Goal: Information Seeking & Learning: Find specific fact

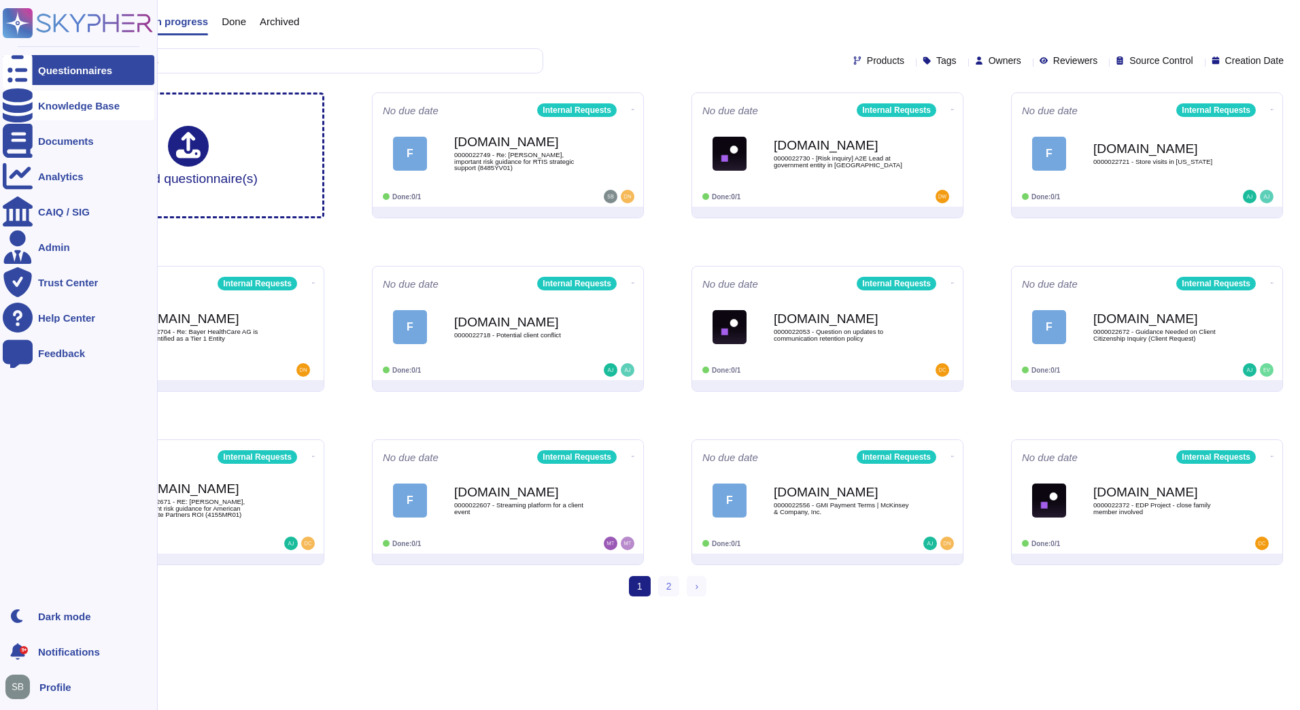
click at [37, 105] on div "Knowledge Base" at bounding box center [79, 105] width 152 height 30
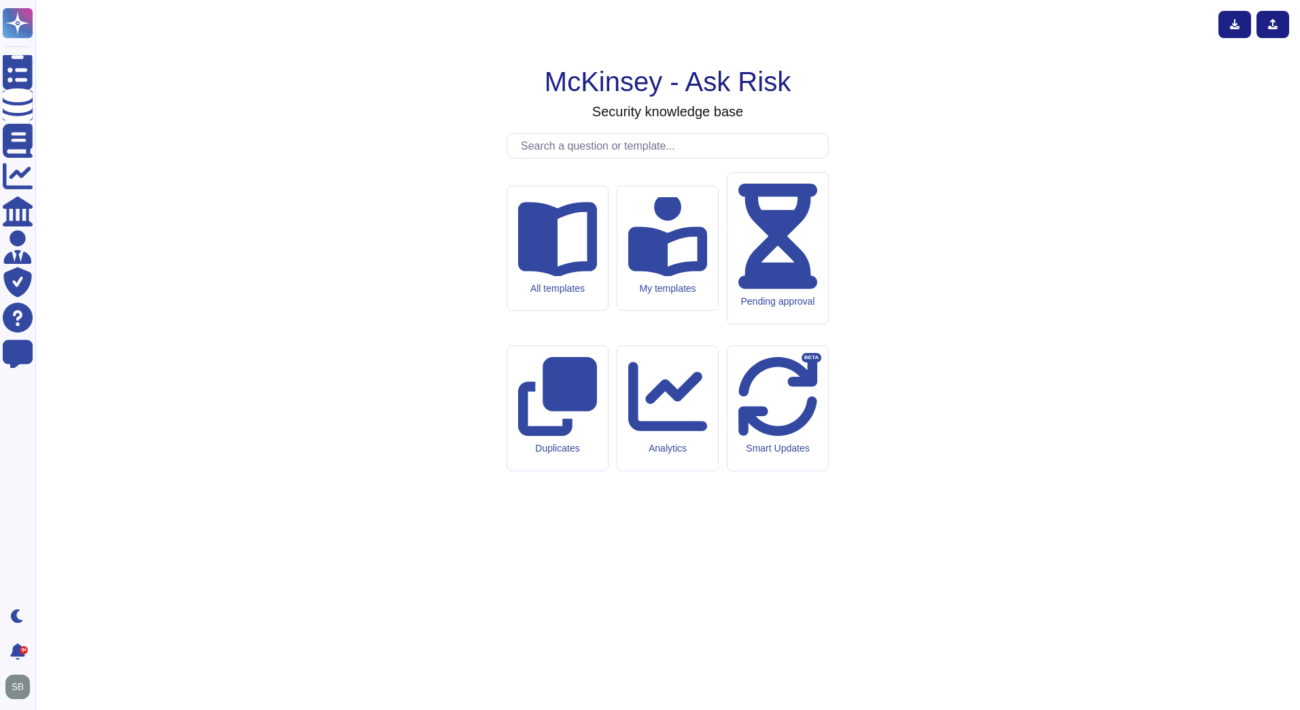
click at [620, 158] on input "text" at bounding box center [671, 146] width 314 height 24
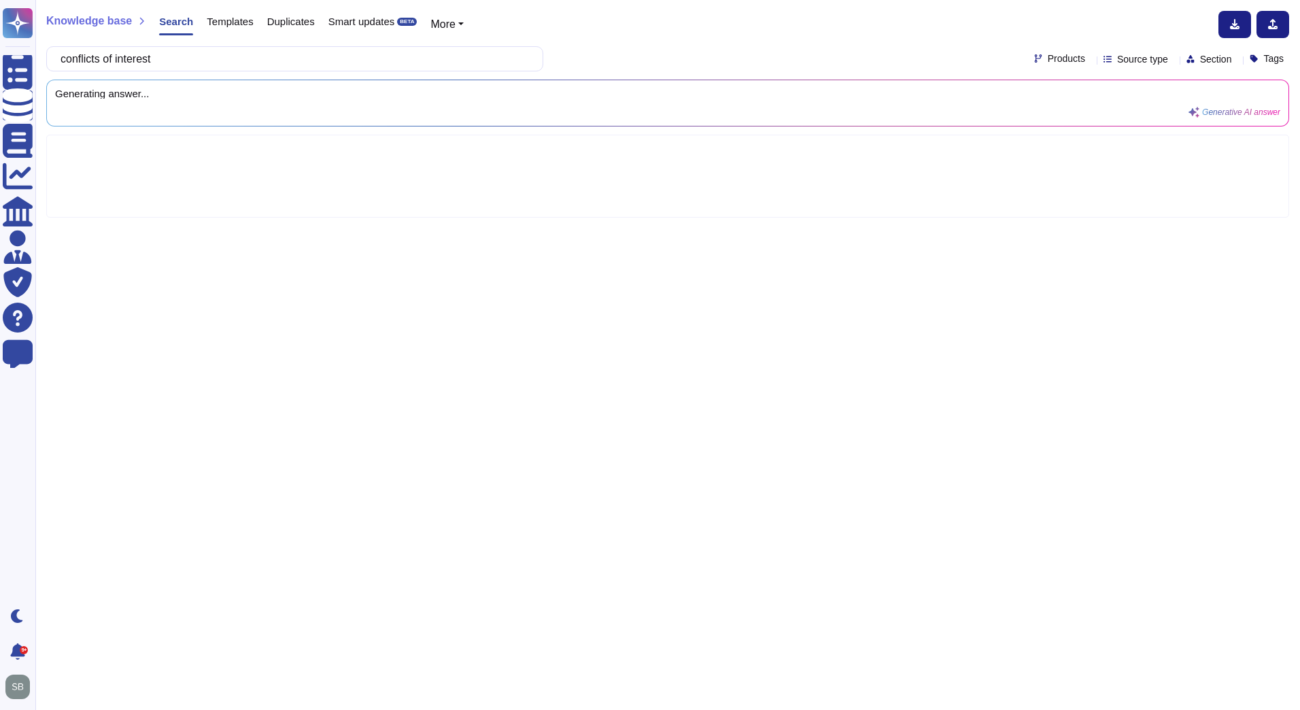
type input "conflicts of interest"
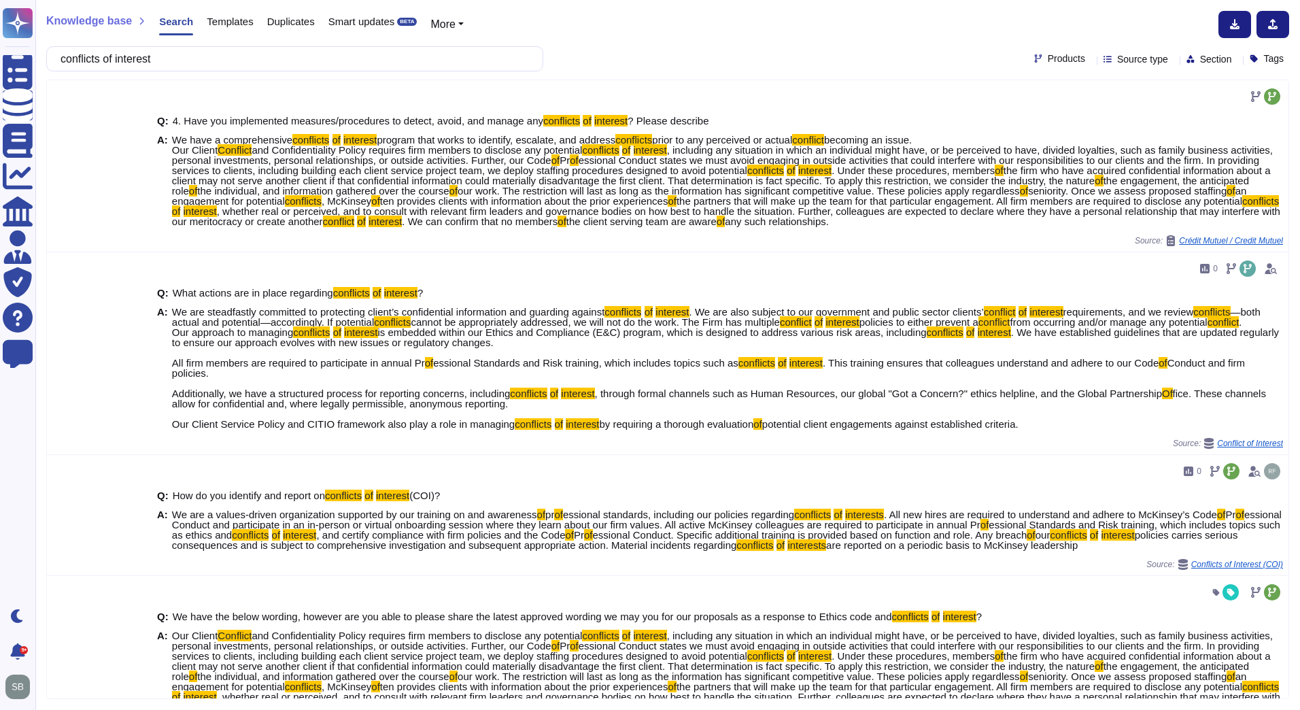
click at [1128, 56] on span "Source type" at bounding box center [1142, 59] width 51 height 10
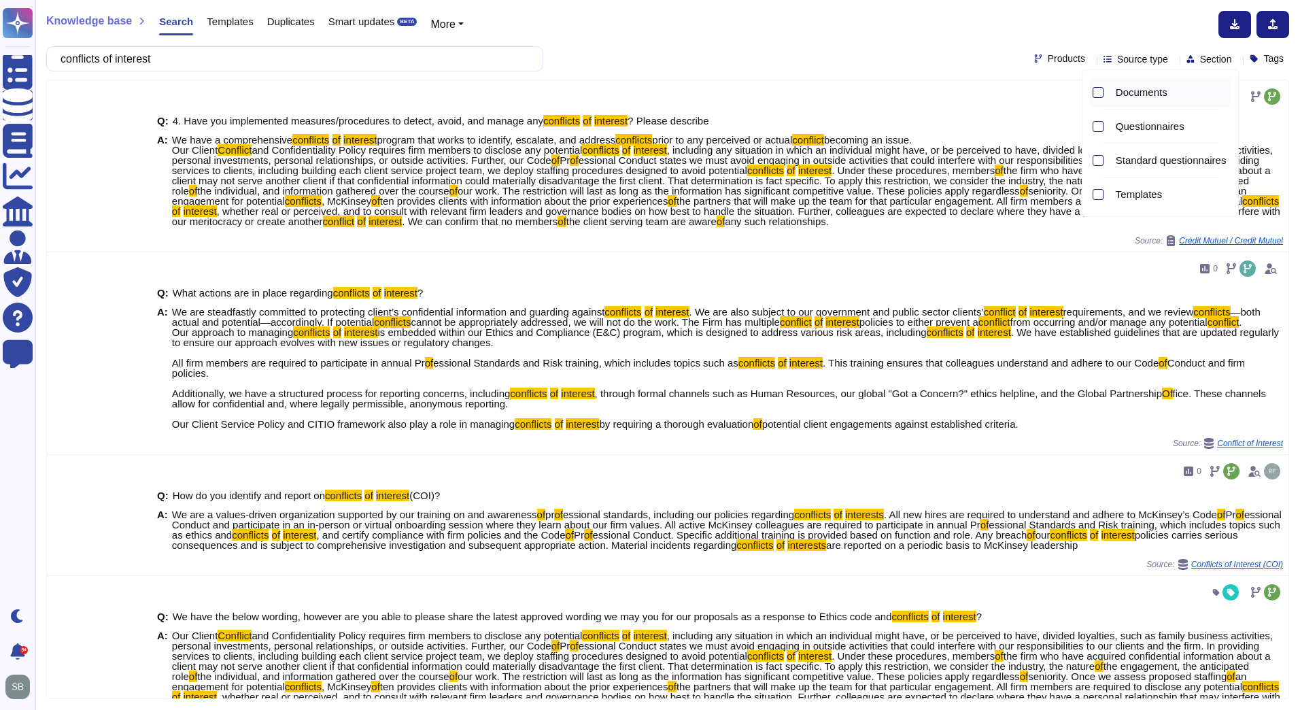
click at [1094, 94] on div at bounding box center [1097, 92] width 11 height 11
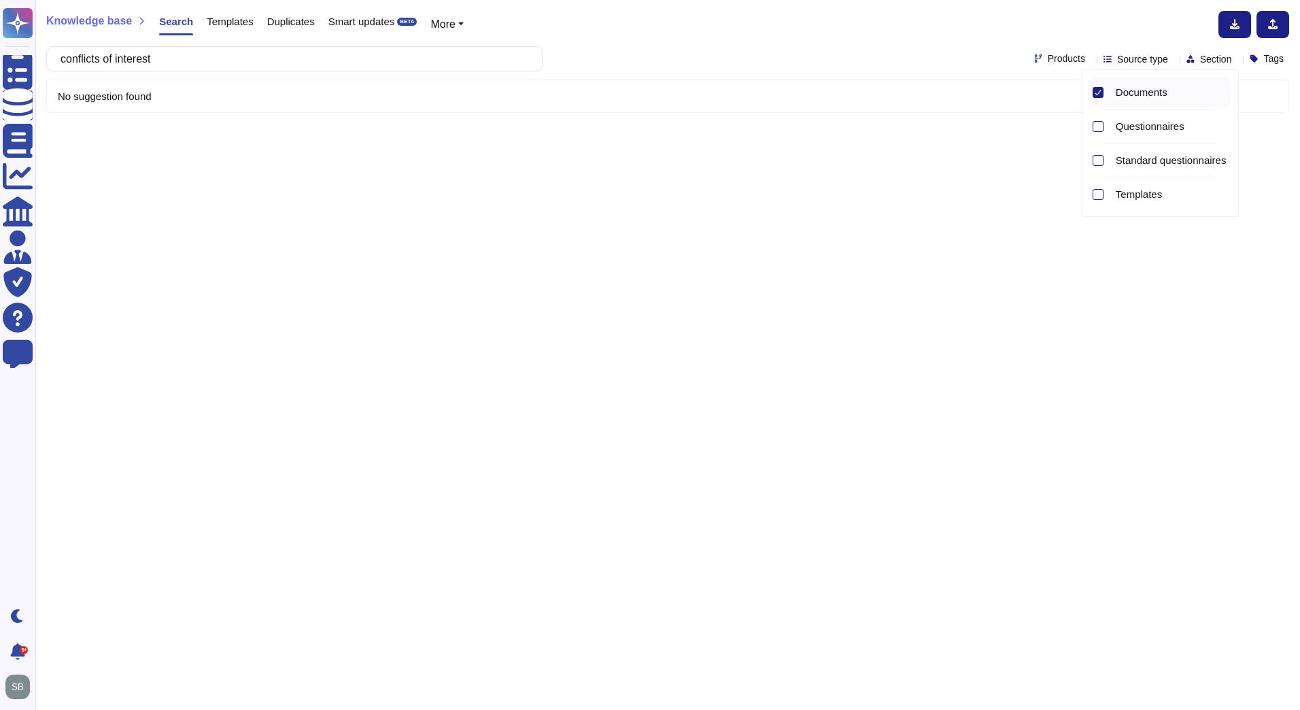
click at [1096, 94] on icon at bounding box center [1097, 92] width 6 height 5
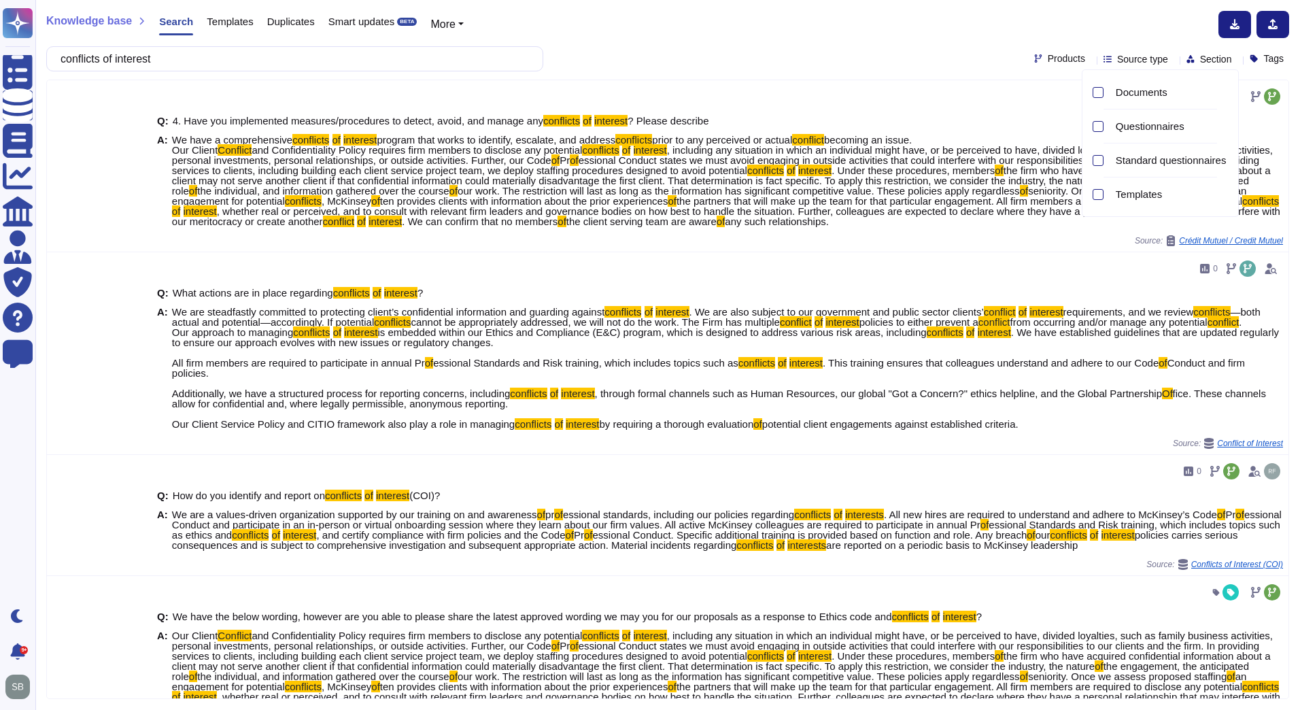
click at [1048, 56] on span "Products" at bounding box center [1066, 59] width 37 height 10
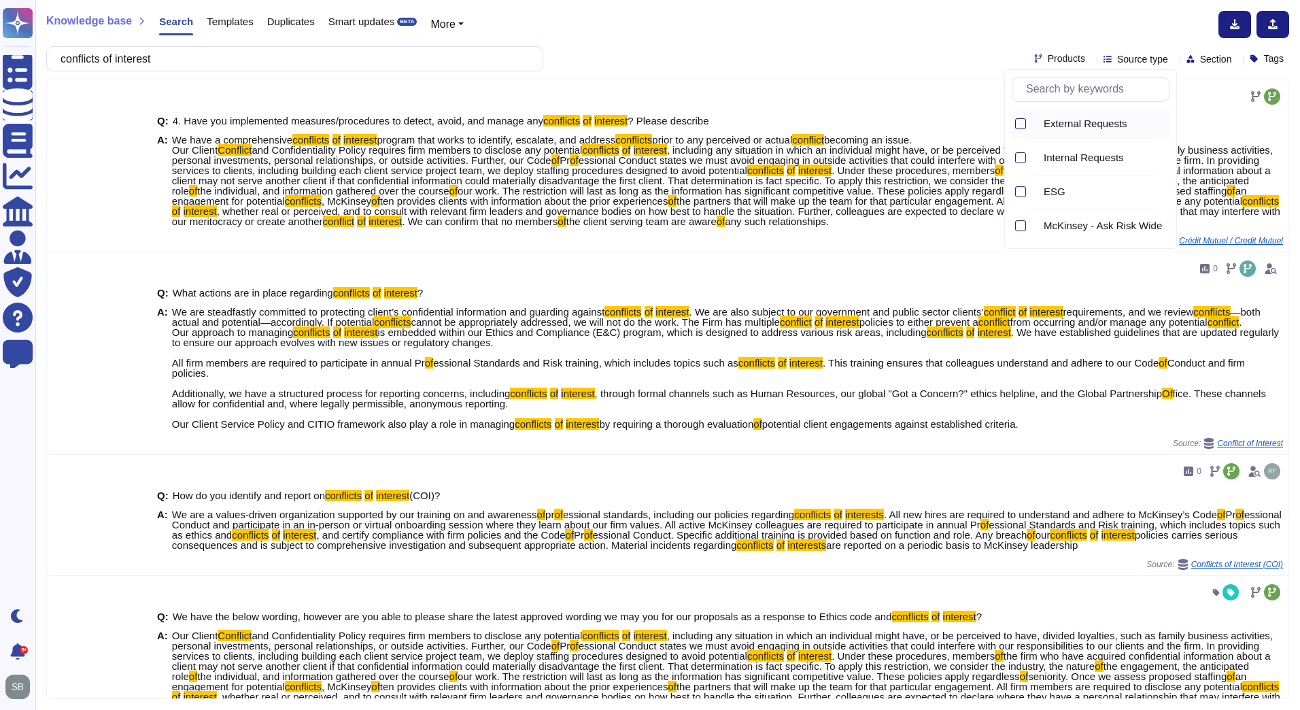
click at [1018, 121] on div at bounding box center [1020, 123] width 11 height 11
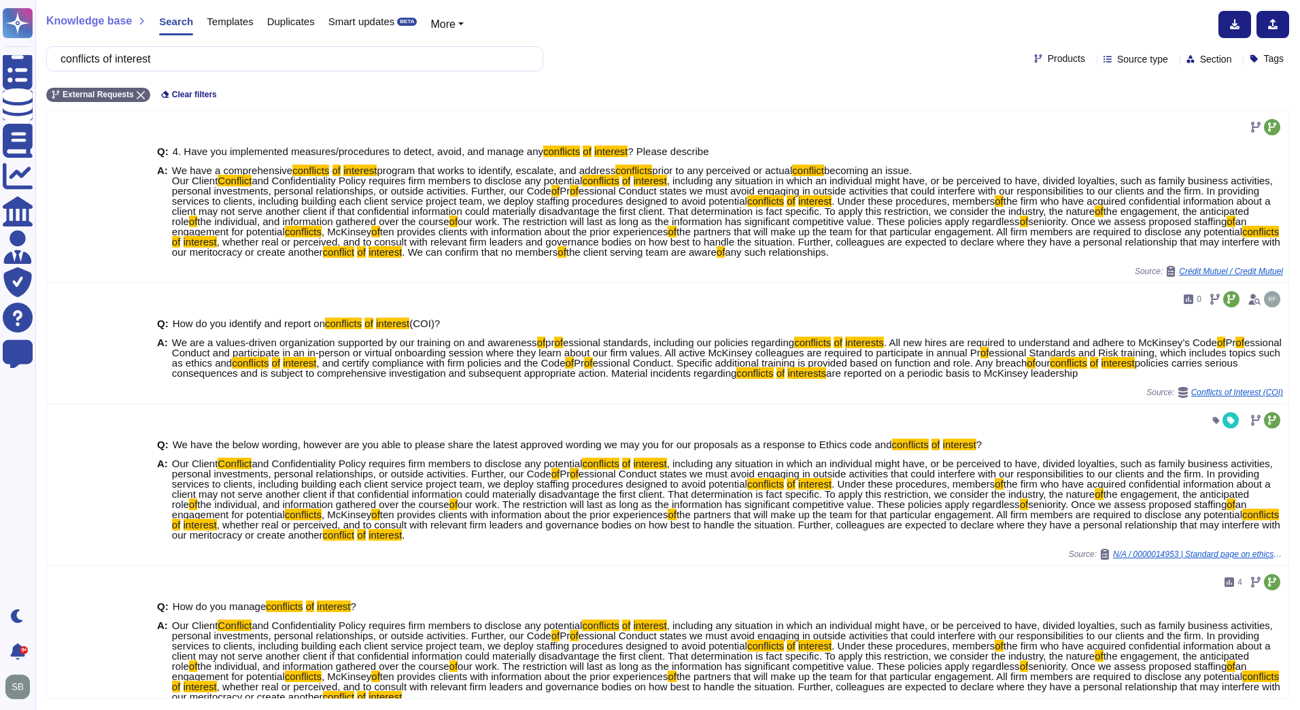
click at [935, 73] on div "Knowledge base Search Templates Duplicates Smart updates BETA More conflicts of…" at bounding box center [667, 355] width 1264 height 710
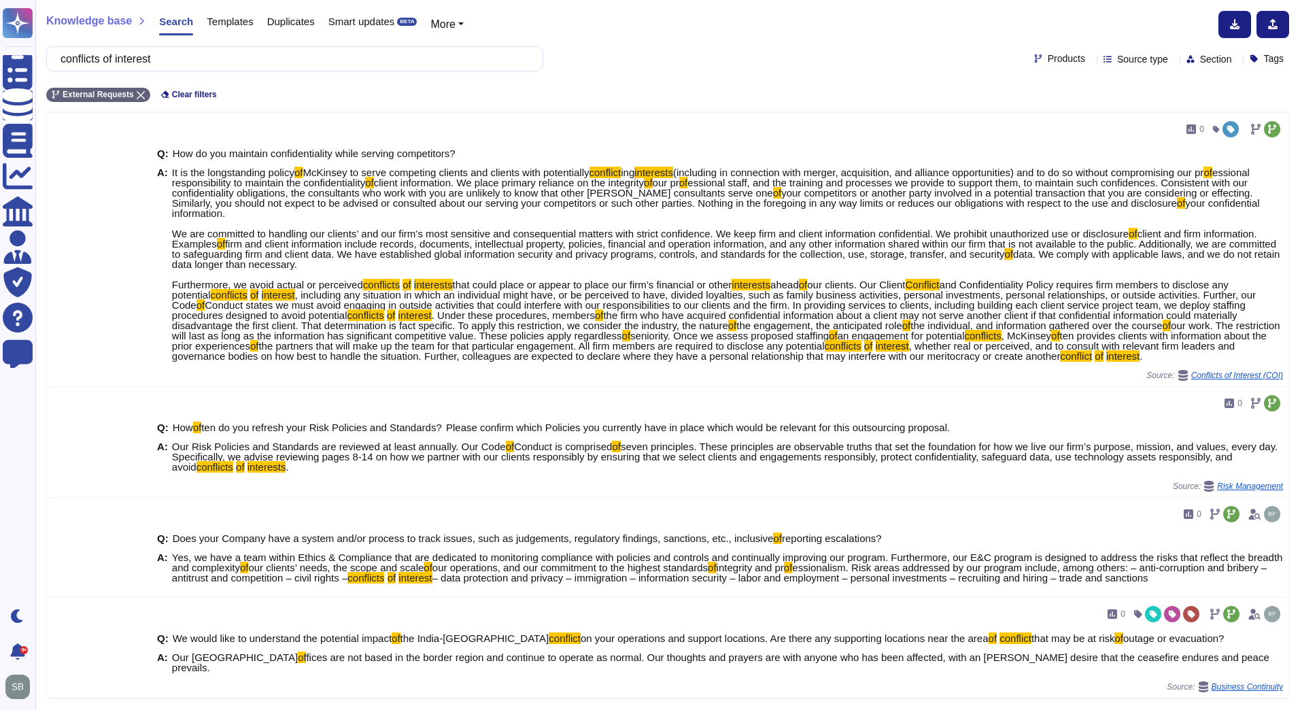
scroll to position [1241, 0]
